Goal: Register for event/course

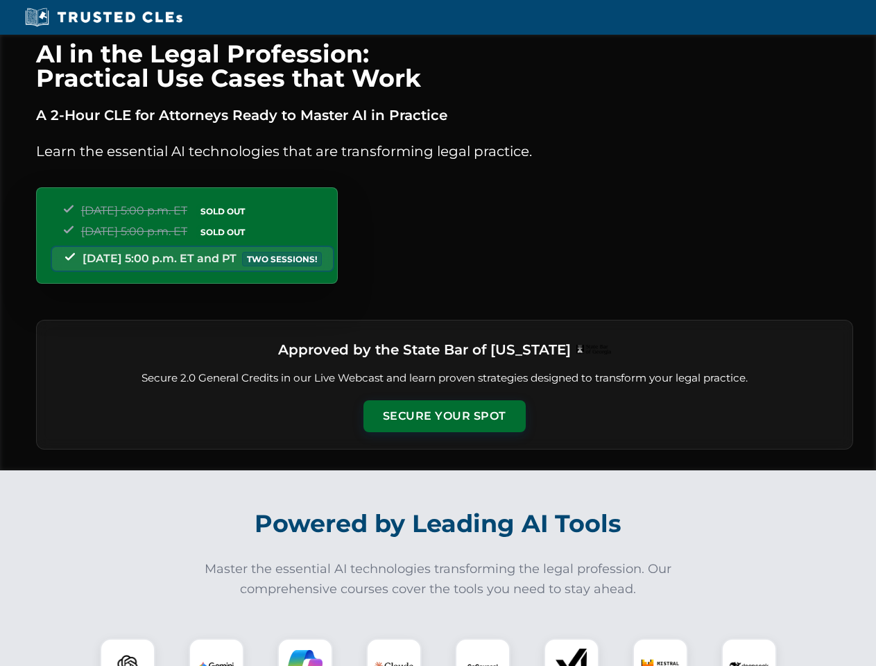
click at [444, 416] on button "Secure Your Spot" at bounding box center [445, 416] width 162 height 32
click at [128, 652] on img at bounding box center [128, 666] width 40 height 40
